Goal: Task Accomplishment & Management: Manage account settings

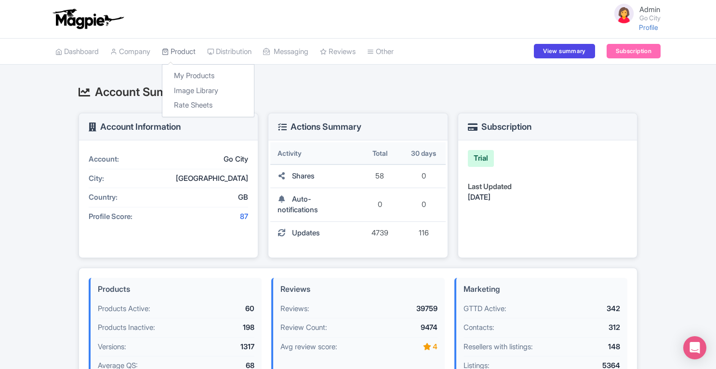
click at [179, 56] on link "Product" at bounding box center [179, 52] width 34 height 27
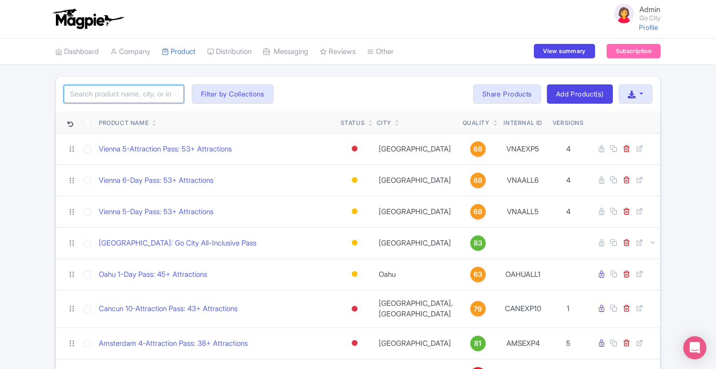
click at [152, 97] on input "search" at bounding box center [124, 94] width 121 height 18
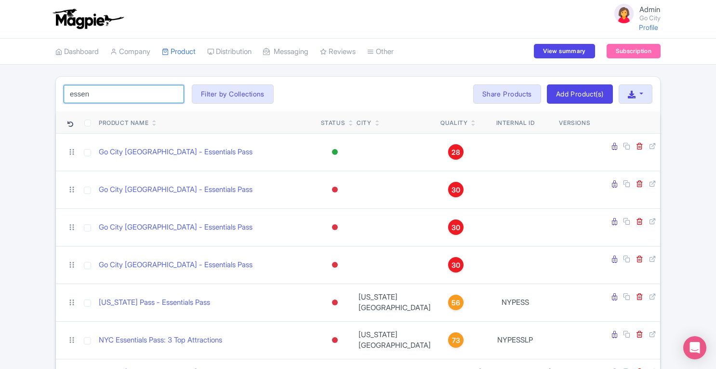
scroll to position [54, 0]
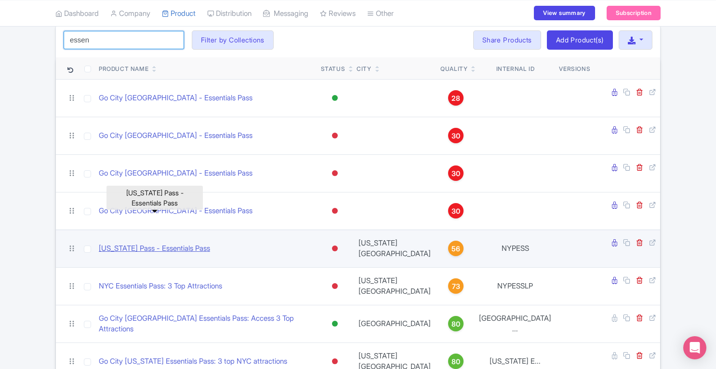
type input "essen"
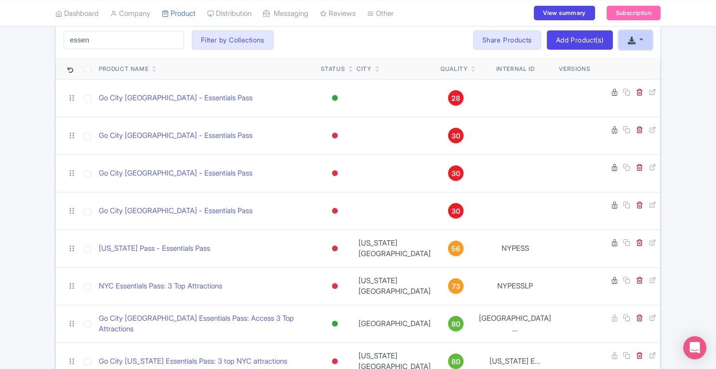
click at [631, 37] on icon "button" at bounding box center [632, 41] width 8 height 8
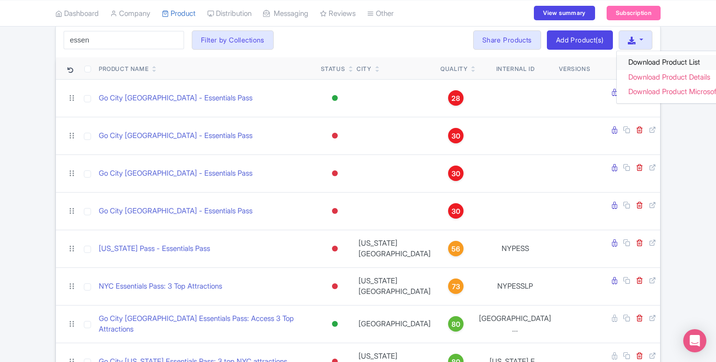
click at [644, 59] on link "Download Product List" at bounding box center [681, 62] width 128 height 15
